Goal: Task Accomplishment & Management: Complete application form

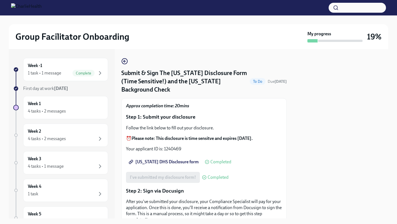
scroll to position [156, 0]
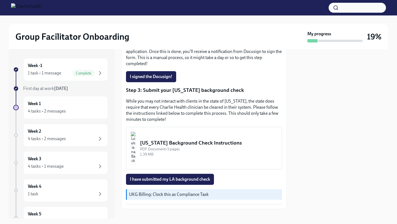
click at [302, 152] on div at bounding box center [340, 133] width 95 height 169
click at [39, 103] on h6 "Week 1" at bounding box center [34, 104] width 13 height 6
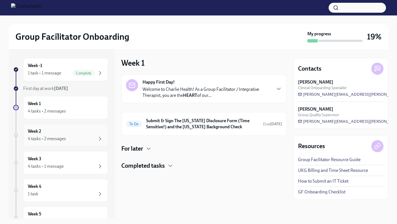
click at [48, 137] on div "4 tasks • 2 messages" at bounding box center [47, 139] width 38 height 6
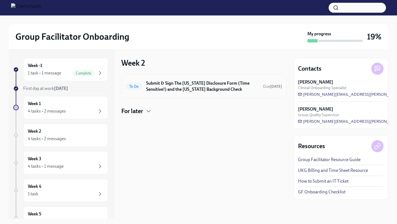
click at [192, 85] on h6 "Submit & Sign The [US_STATE] Disclosure Form (Time Sensitive!) and the [US_STAT…" at bounding box center [202, 86] width 112 height 12
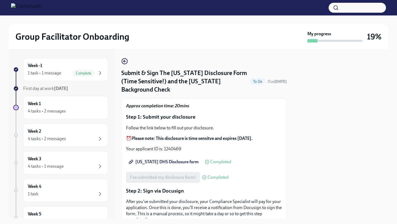
click at [299, 153] on div at bounding box center [340, 133] width 95 height 169
click at [265, 159] on div "[US_STATE] DHS Disclosure form Completed" at bounding box center [204, 161] width 156 height 11
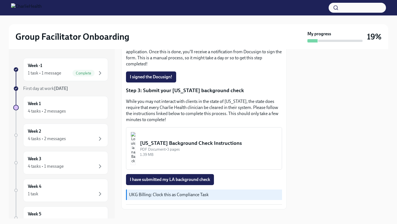
scroll to position [156, 0]
click at [57, 106] on div "Week 1 4 tasks • 2 messages" at bounding box center [65, 108] width 75 height 14
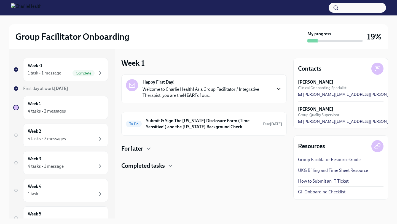
click at [275, 86] on icon "button" at bounding box center [278, 88] width 7 height 7
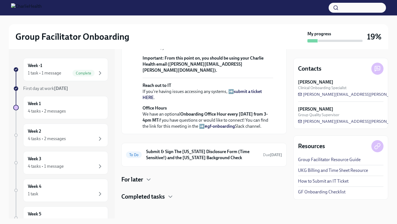
scroll to position [216, 0]
click at [272, 122] on p "Office Hours We have an optional Onboarding Office Hour every [DATE] from 3-4pm…" at bounding box center [207, 117] width 131 height 24
click at [242, 152] on h6 "Submit & Sign The [US_STATE] Disclosure Form (Time Sensitive!) and the [US_STAT…" at bounding box center [202, 154] width 112 height 12
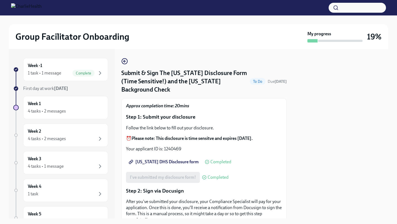
drag, startPoint x: 278, startPoint y: 157, endPoint x: 283, endPoint y: 153, distance: 5.9
click at [278, 157] on div "[US_STATE] DHS Disclosure form Completed" at bounding box center [204, 161] width 156 height 11
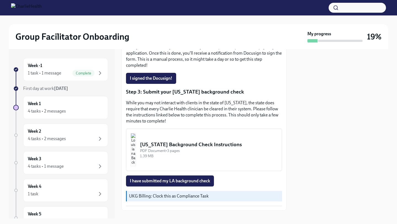
scroll to position [156, 0]
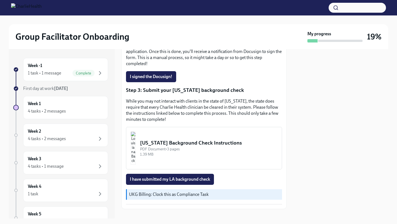
click at [181, 139] on div "[US_STATE] Background Check Instructions" at bounding box center [208, 142] width 137 height 7
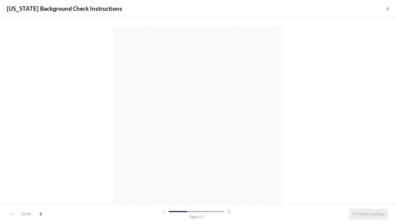
click at [41, 214] on icon "button" at bounding box center [41, 213] width 0 height 3
click at [342, 120] on div at bounding box center [198, 109] width 379 height 175
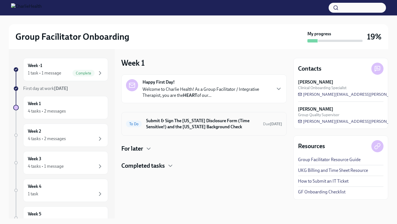
click at [216, 124] on h6 "Submit & Sign The [US_STATE] Disclosure Form (Time Sensitive!) and the [US_STAT…" at bounding box center [202, 124] width 112 height 12
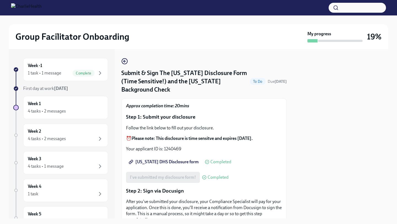
click at [295, 154] on div at bounding box center [340, 133] width 95 height 169
click at [274, 156] on div "[US_STATE] DHS Disclosure form Completed" at bounding box center [204, 161] width 156 height 11
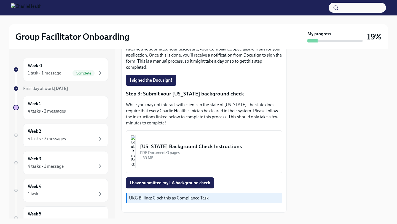
scroll to position [156, 0]
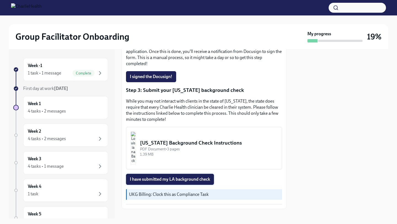
click at [191, 176] on span "I have submitted my LA background check" at bounding box center [170, 179] width 80 height 6
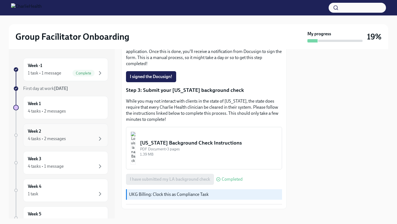
click at [93, 138] on div "4 tasks • 2 messages" at bounding box center [65, 138] width 75 height 7
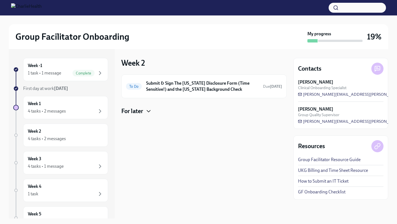
click at [147, 112] on icon "button" at bounding box center [148, 111] width 7 height 7
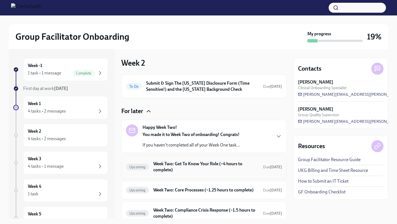
click at [174, 167] on h6 "Week Two: Get To Know Your Role (~4 hours to complete)" at bounding box center [205, 167] width 105 height 12
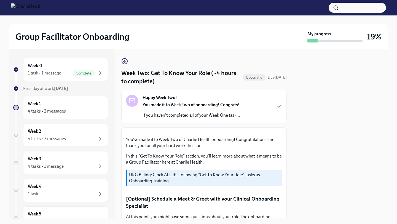
click at [305, 148] on div at bounding box center [340, 133] width 95 height 169
click at [279, 107] on icon "button" at bounding box center [278, 106] width 7 height 7
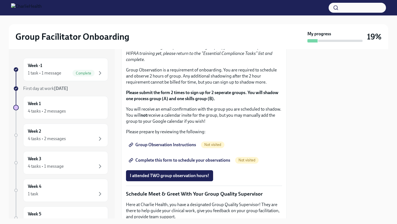
scroll to position [441, 0]
